Goal: Browse casually

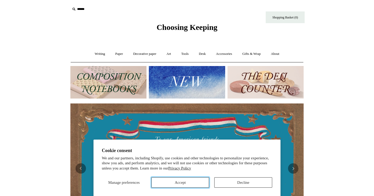
click at [167, 185] on button "Accept" at bounding box center [181, 182] width 58 height 10
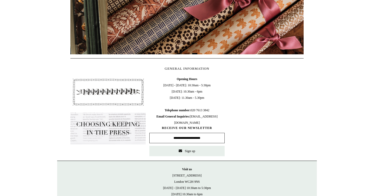
scroll to position [0, 467]
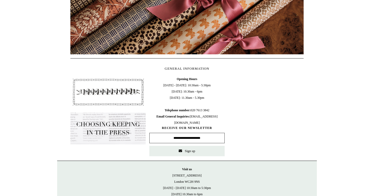
click at [323, 99] on html "Cookie consent We and our partners, including Shopify, use cookies and other te…" at bounding box center [187, 23] width 374 height 438
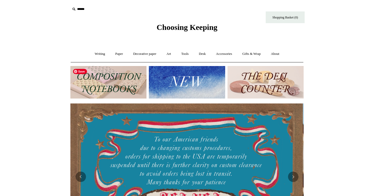
scroll to position [0, 0]
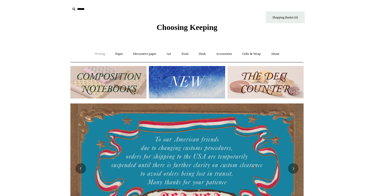
click at [98, 55] on link "Writing +" at bounding box center [100, 54] width 20 height 14
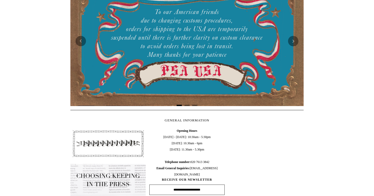
scroll to position [113, 0]
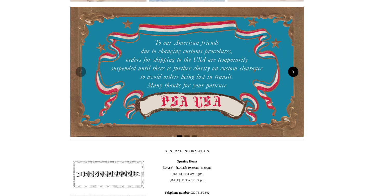
click at [291, 69] on button "Next" at bounding box center [293, 72] width 10 height 10
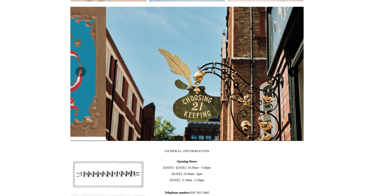
scroll to position [0, 234]
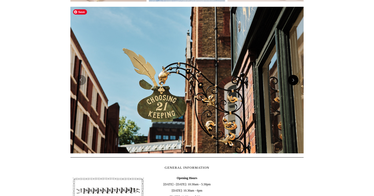
click at [291, 69] on img at bounding box center [187, 80] width 234 height 147
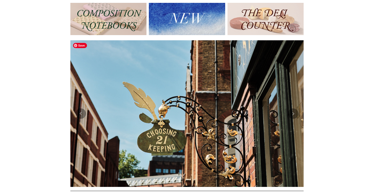
scroll to position [0, 0]
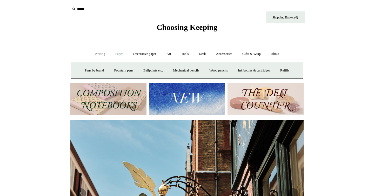
click at [119, 57] on link "Paper +" at bounding box center [119, 54] width 17 height 14
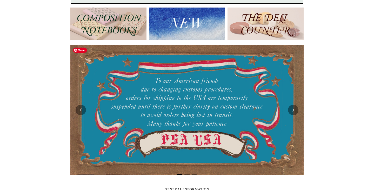
scroll to position [43, 0]
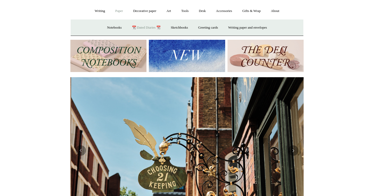
click at [154, 27] on link "📆 Dated Diaries 📆" at bounding box center [146, 28] width 38 height 14
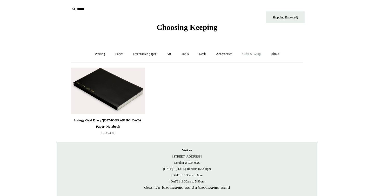
click at [245, 54] on link "Gifts & Wrap +" at bounding box center [252, 54] width 28 height 14
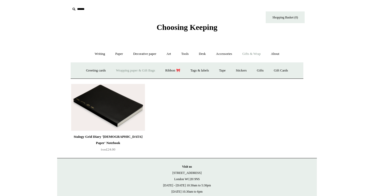
click at [140, 74] on link "Wrapping paper & Gift Bags" at bounding box center [136, 71] width 48 height 14
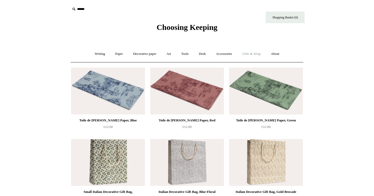
click at [254, 50] on link "Gifts & Wrap +" at bounding box center [252, 54] width 28 height 14
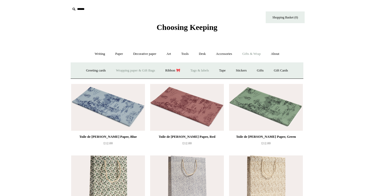
click at [208, 72] on link "Tags & labels" at bounding box center [200, 71] width 28 height 14
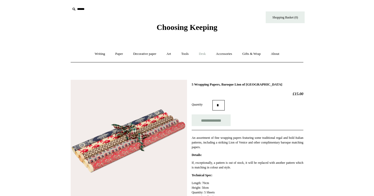
click at [201, 53] on link "Desk +" at bounding box center [202, 54] width 16 height 14
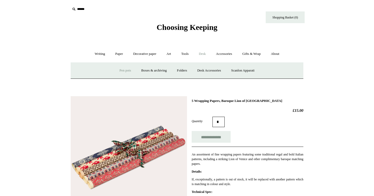
click at [123, 72] on link "Pen pots" at bounding box center [125, 71] width 21 height 14
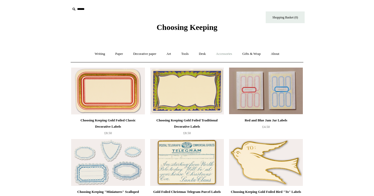
click at [224, 57] on link "Accessories +" at bounding box center [224, 54] width 25 height 14
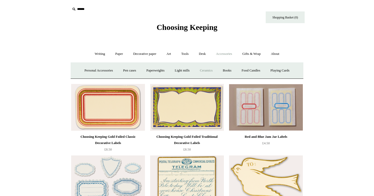
click at [210, 70] on link "Ceramics +" at bounding box center [206, 71] width 22 height 14
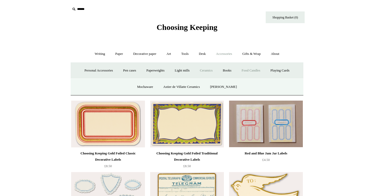
click at [259, 74] on link "Food Candles" at bounding box center [251, 71] width 28 height 14
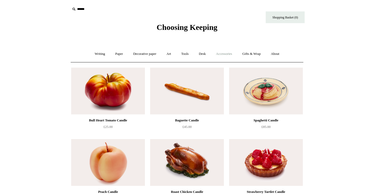
click at [229, 55] on link "Accessories +" at bounding box center [224, 54] width 25 height 14
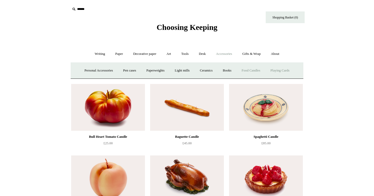
click at [294, 72] on link "Playing Cards" at bounding box center [280, 71] width 28 height 14
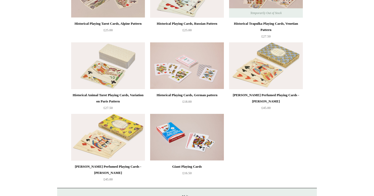
scroll to position [136, 0]
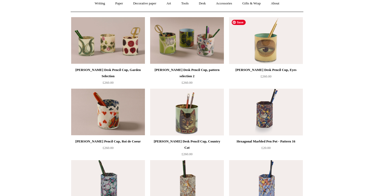
scroll to position [51, 0]
